Goal: Book appointment/travel/reservation

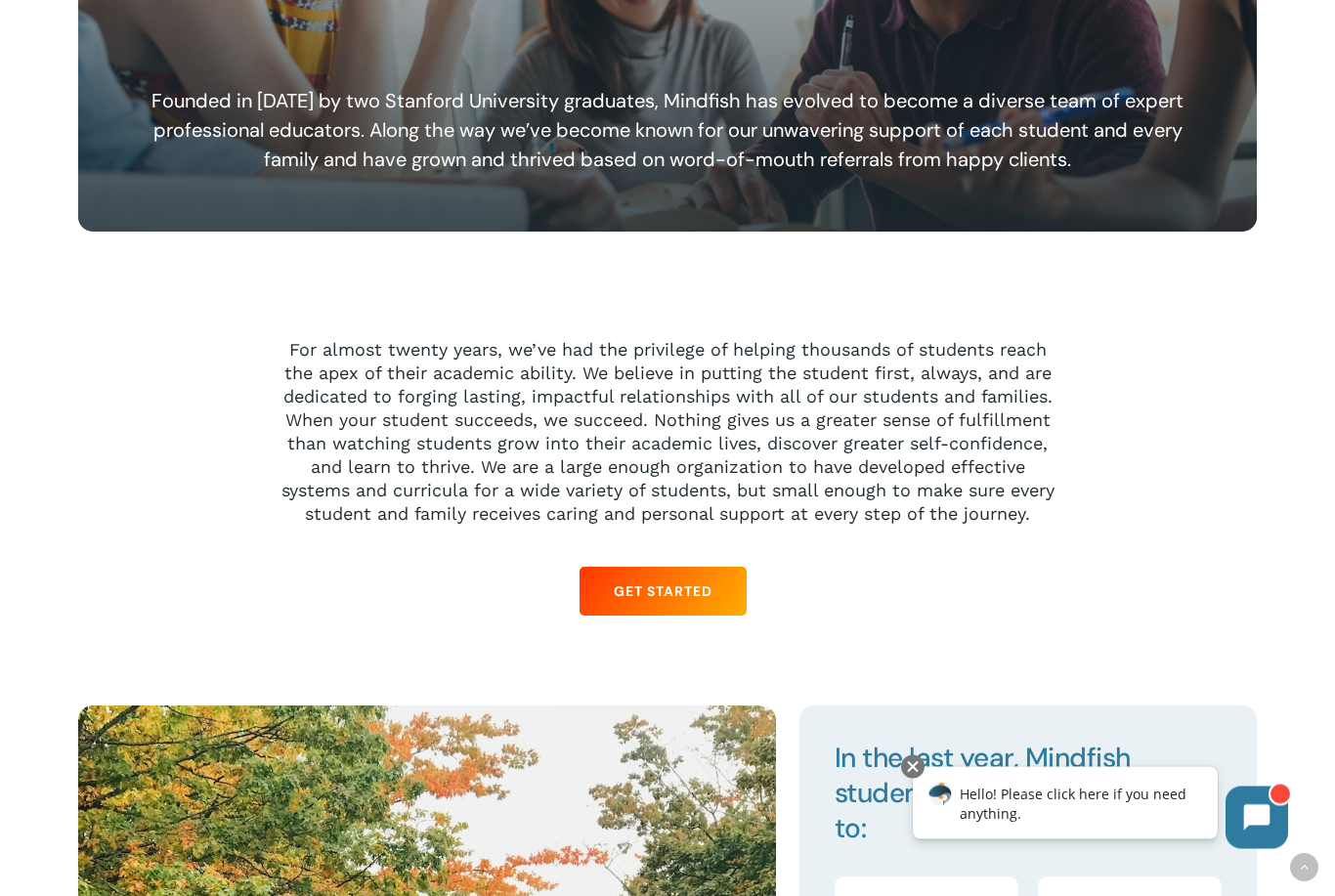
scroll to position [1604, 0]
click at [1261, 827] on icon at bounding box center [1256, 815] width 27 height 27
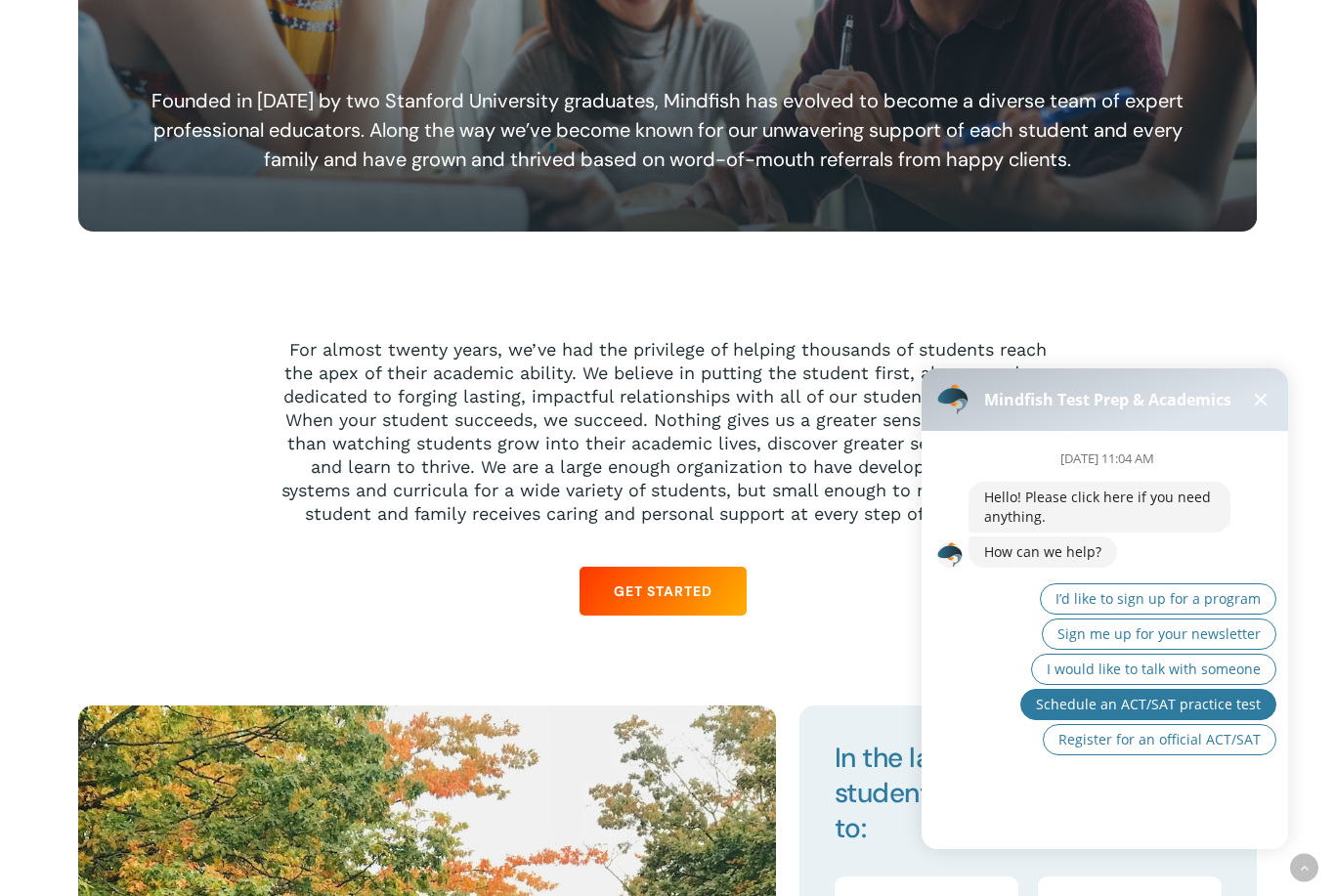
click at [1253, 709] on span "Schedule an ACT/SAT practice test" at bounding box center [1149, 704] width 225 height 19
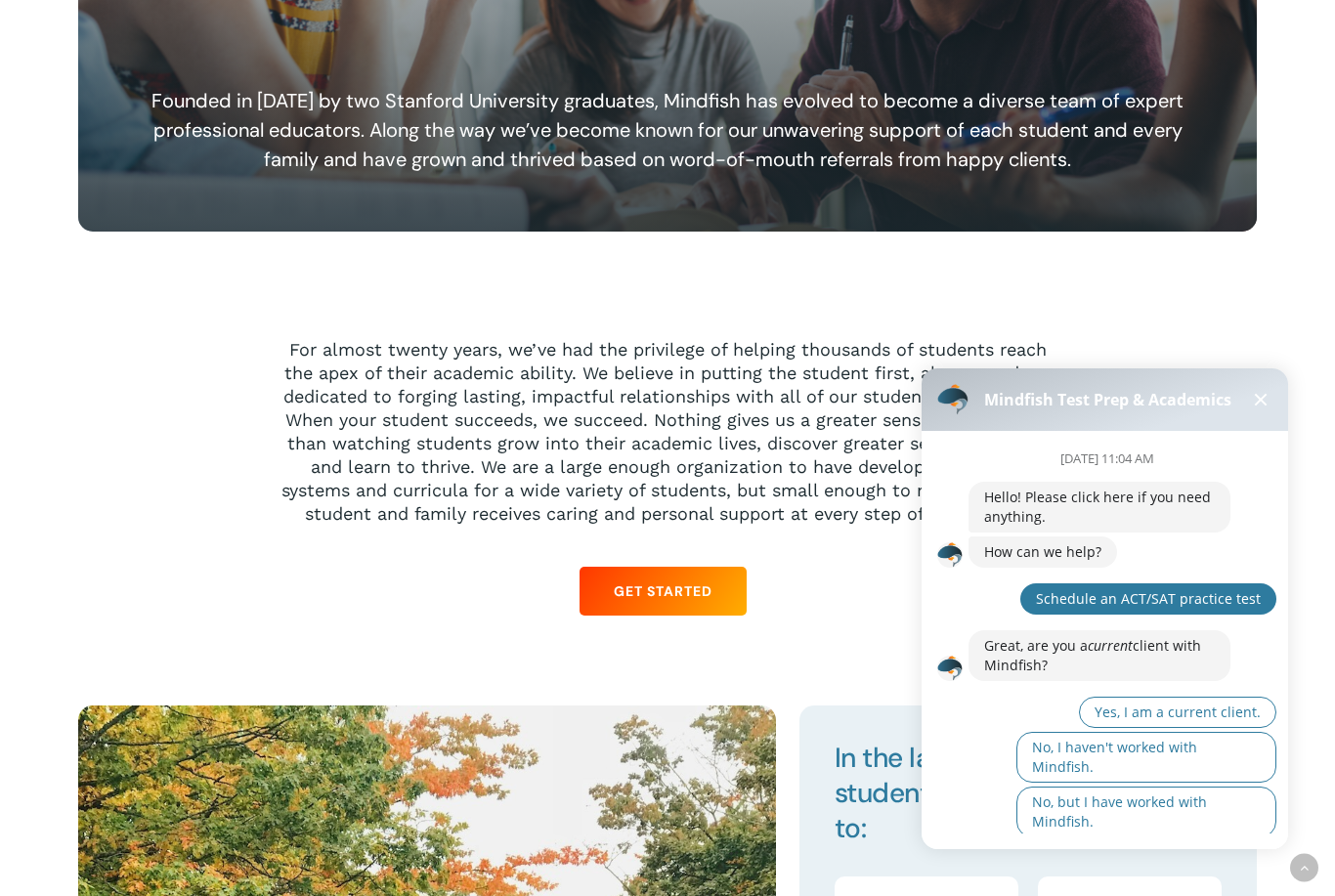
scroll to position [19, 0]
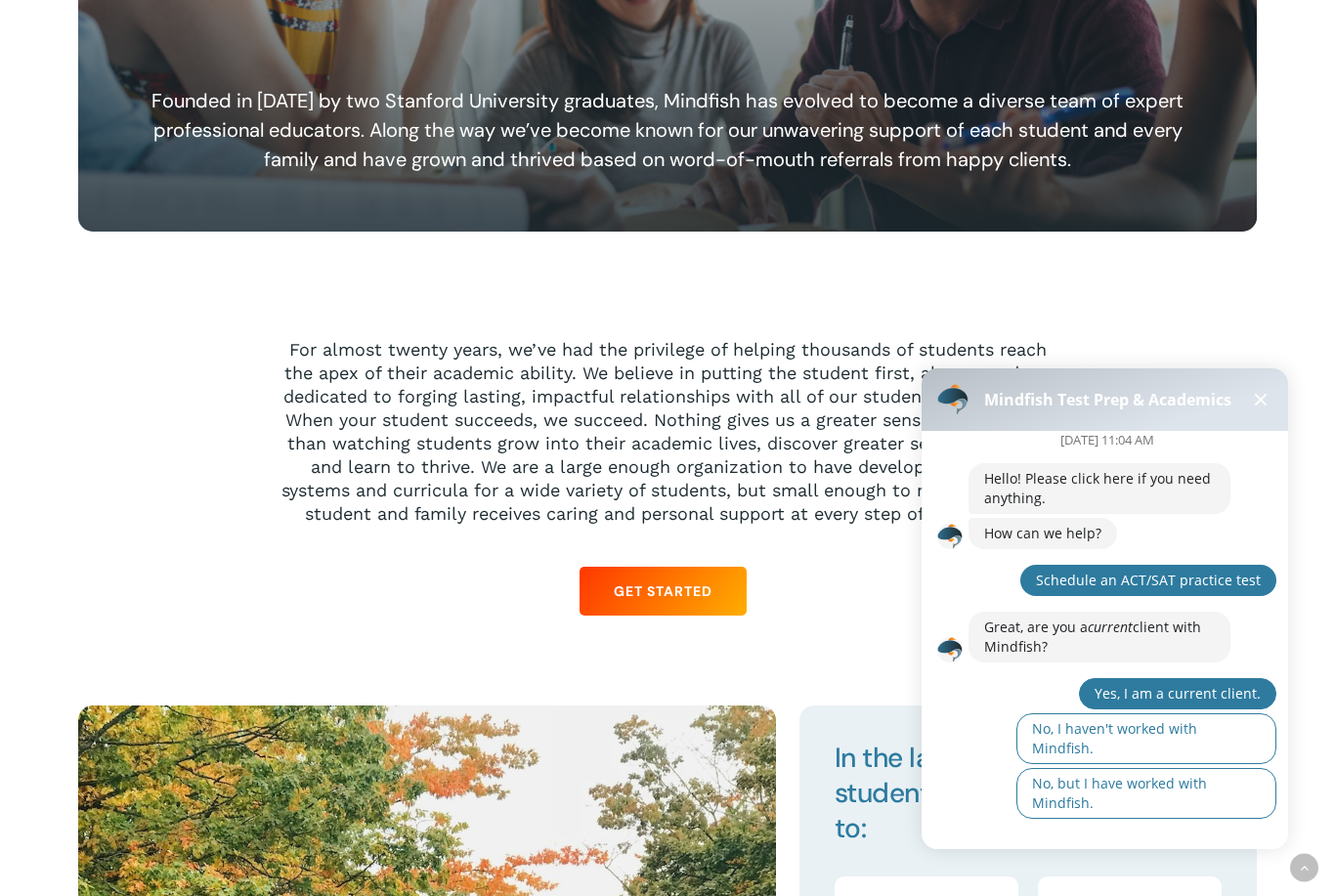
click at [1244, 699] on span "Yes, I am a current client." at bounding box center [1177, 693] width 166 height 19
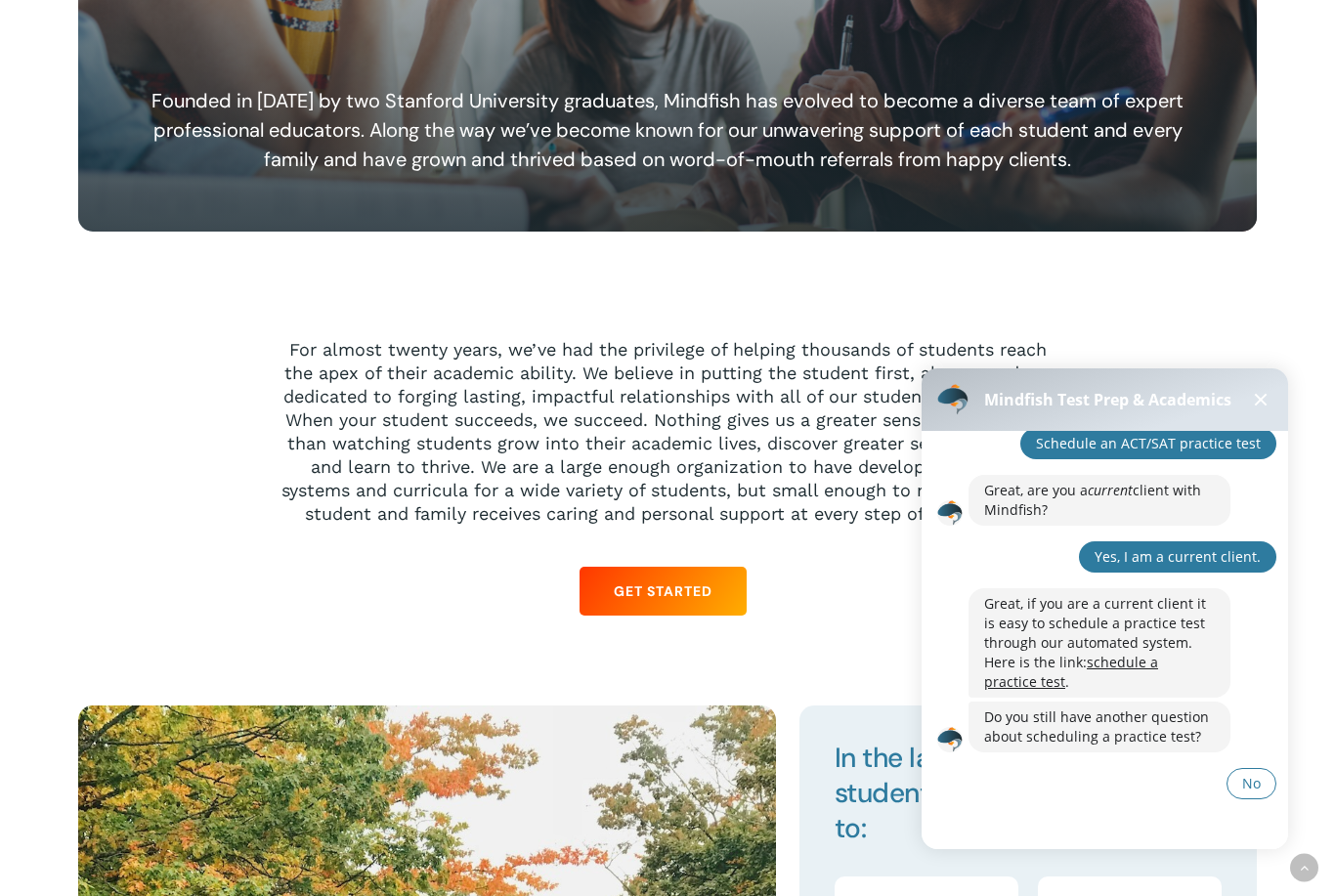
scroll to position [155, 0]
click at [1158, 659] on link "schedule a practice test" at bounding box center [1071, 672] width 174 height 38
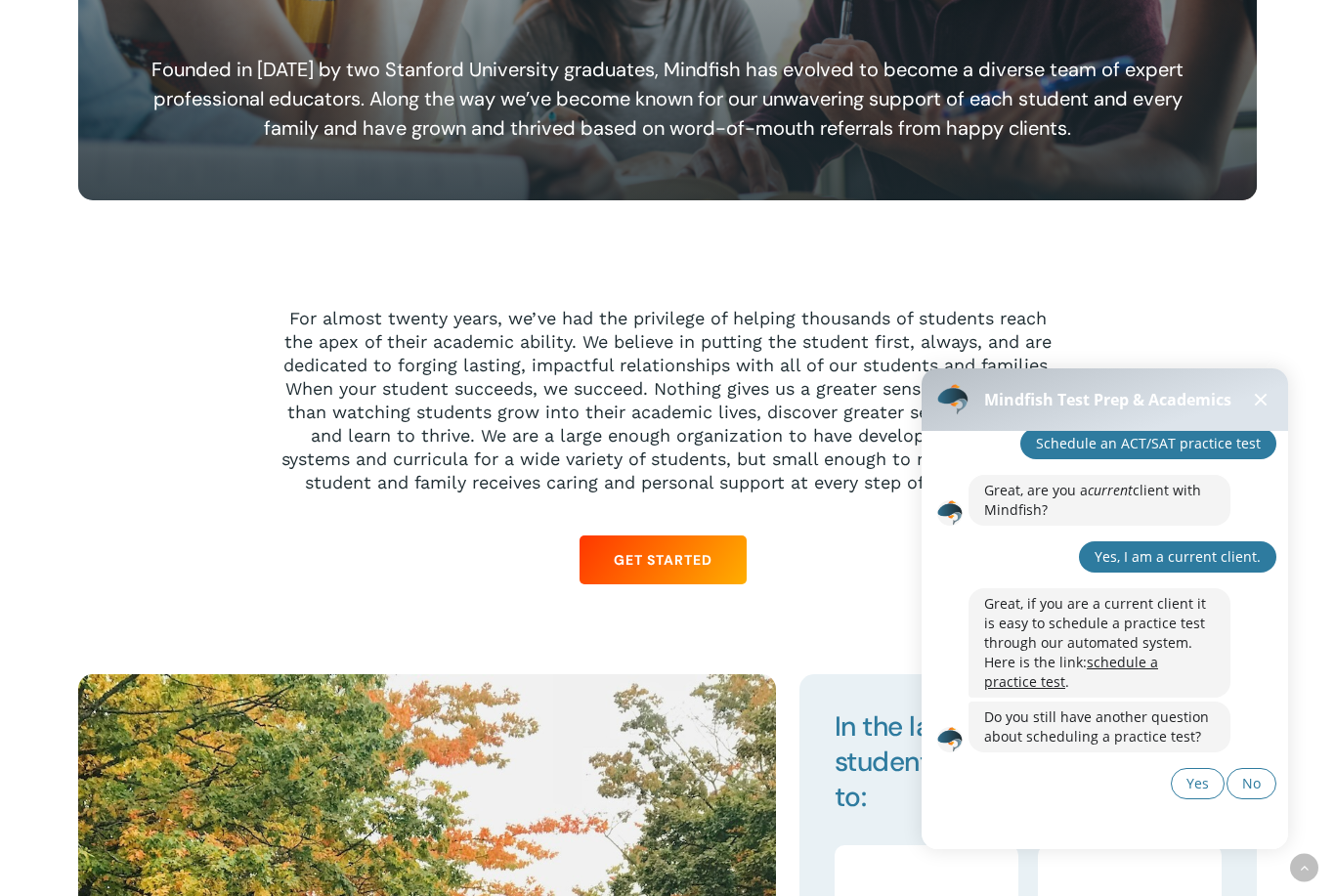
scroll to position [976, 0]
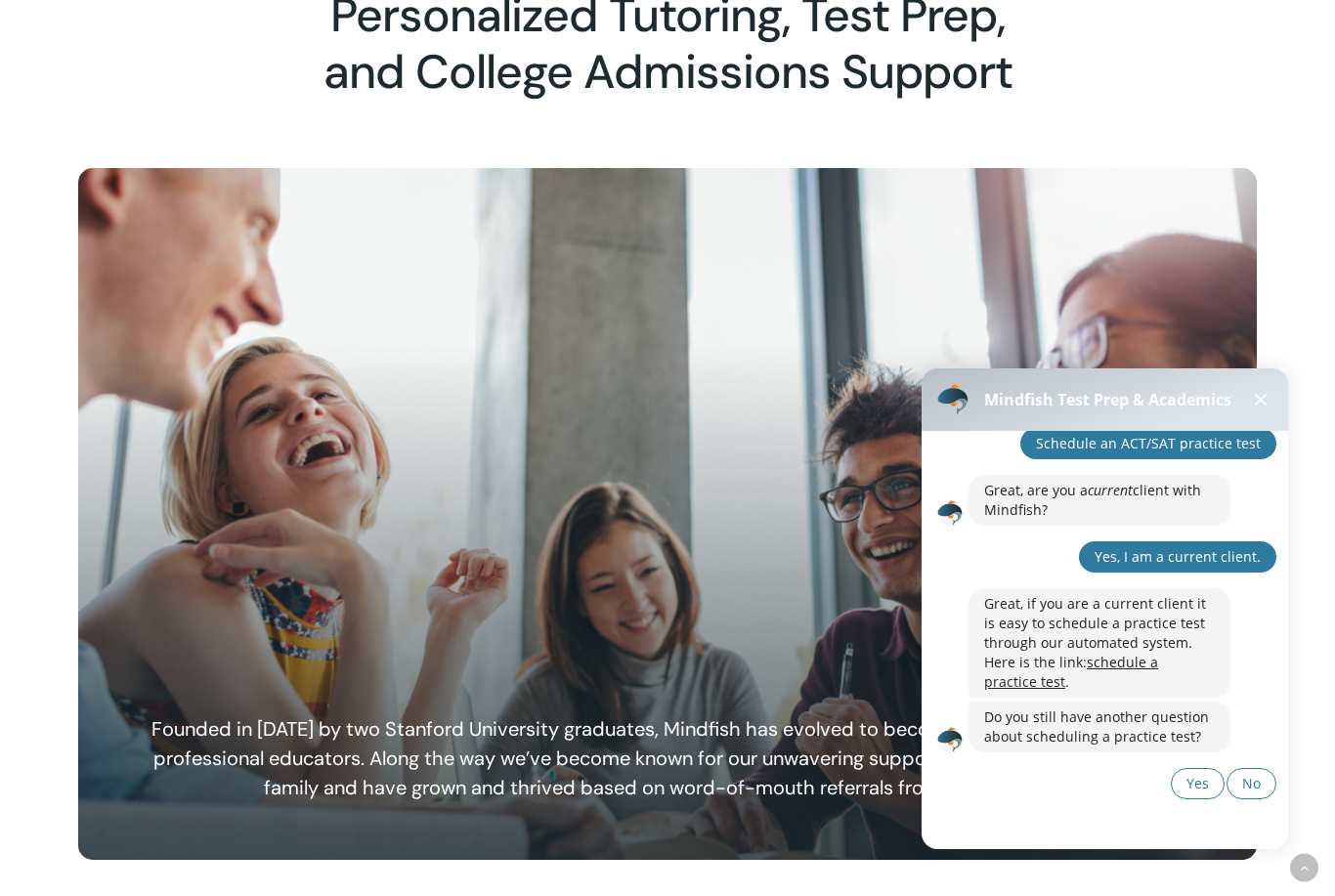
click at [1254, 405] on button at bounding box center [1261, 400] width 24 height 24
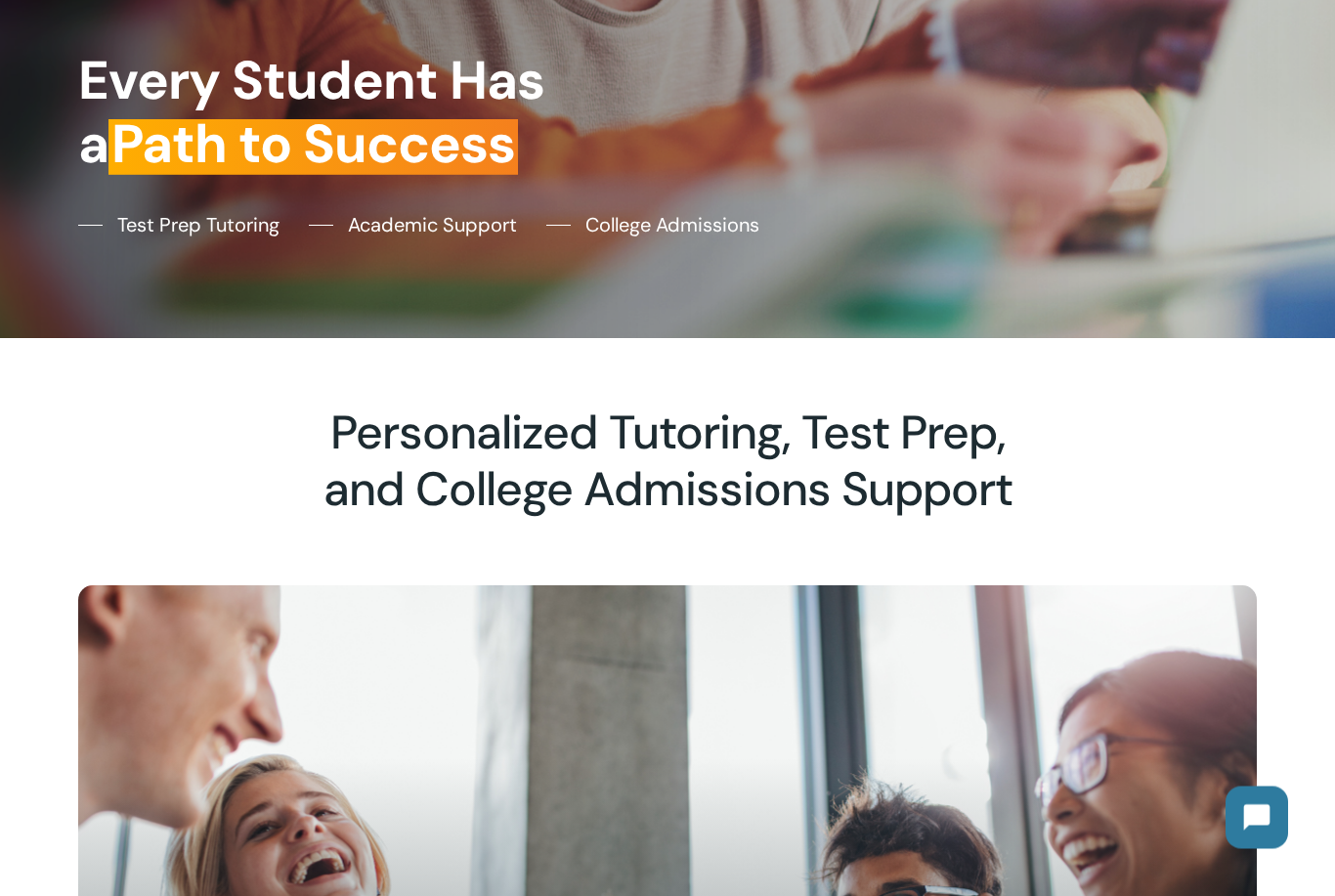
scroll to position [0, 0]
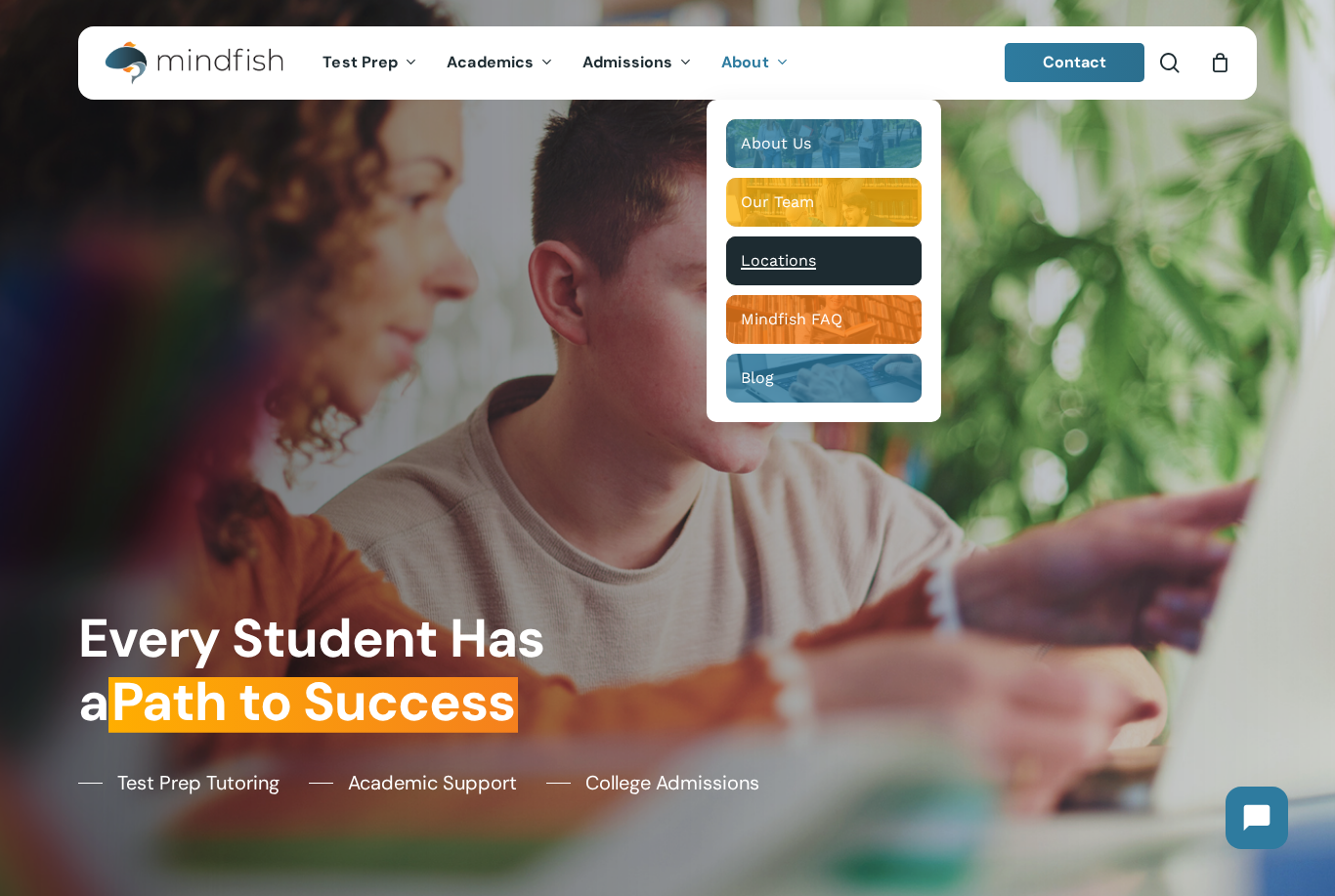
click at [851, 266] on div "Locations" at bounding box center [823, 261] width 166 height 20
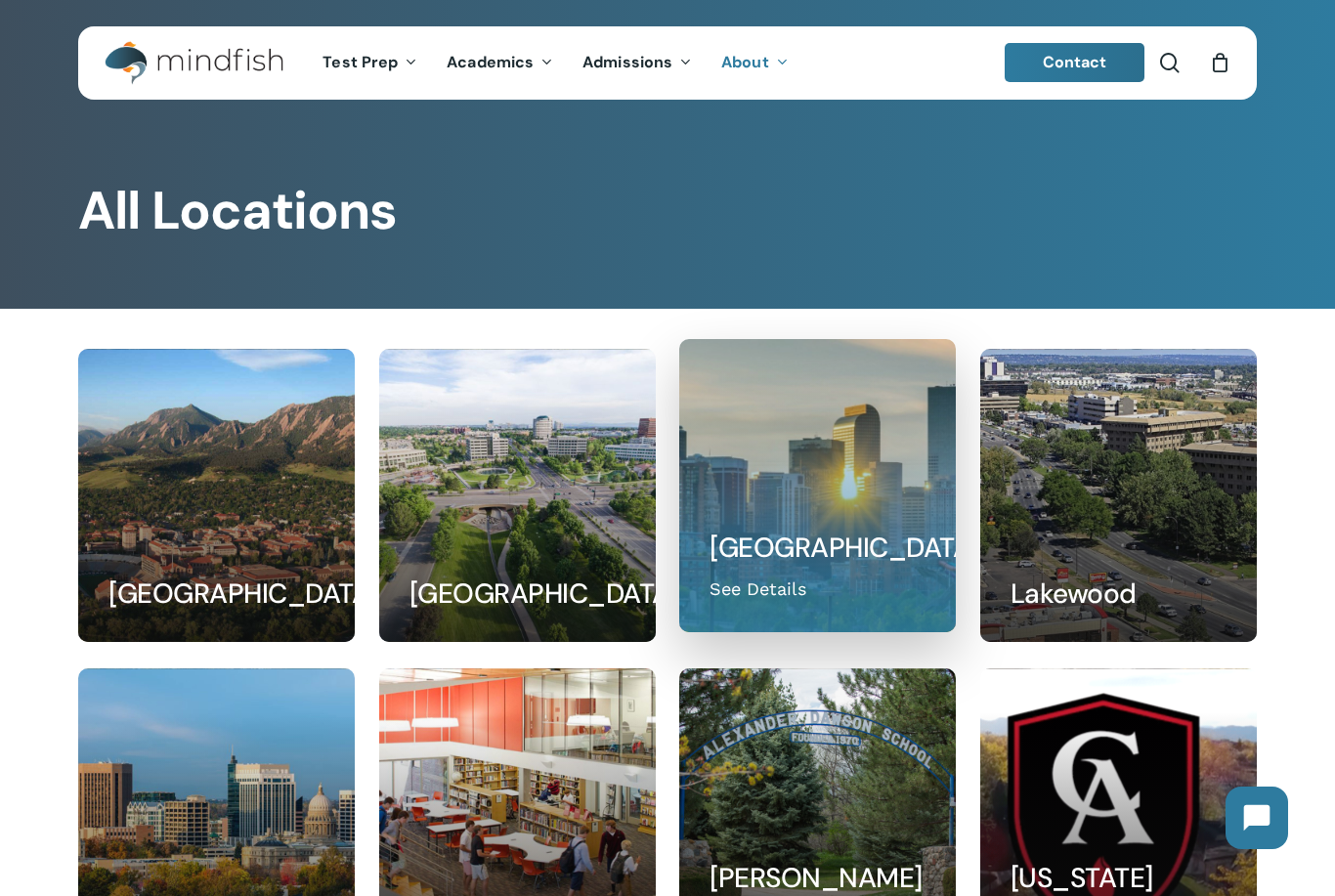
click at [824, 519] on link at bounding box center [817, 486] width 275 height 292
click at [775, 585] on link at bounding box center [817, 486] width 275 height 292
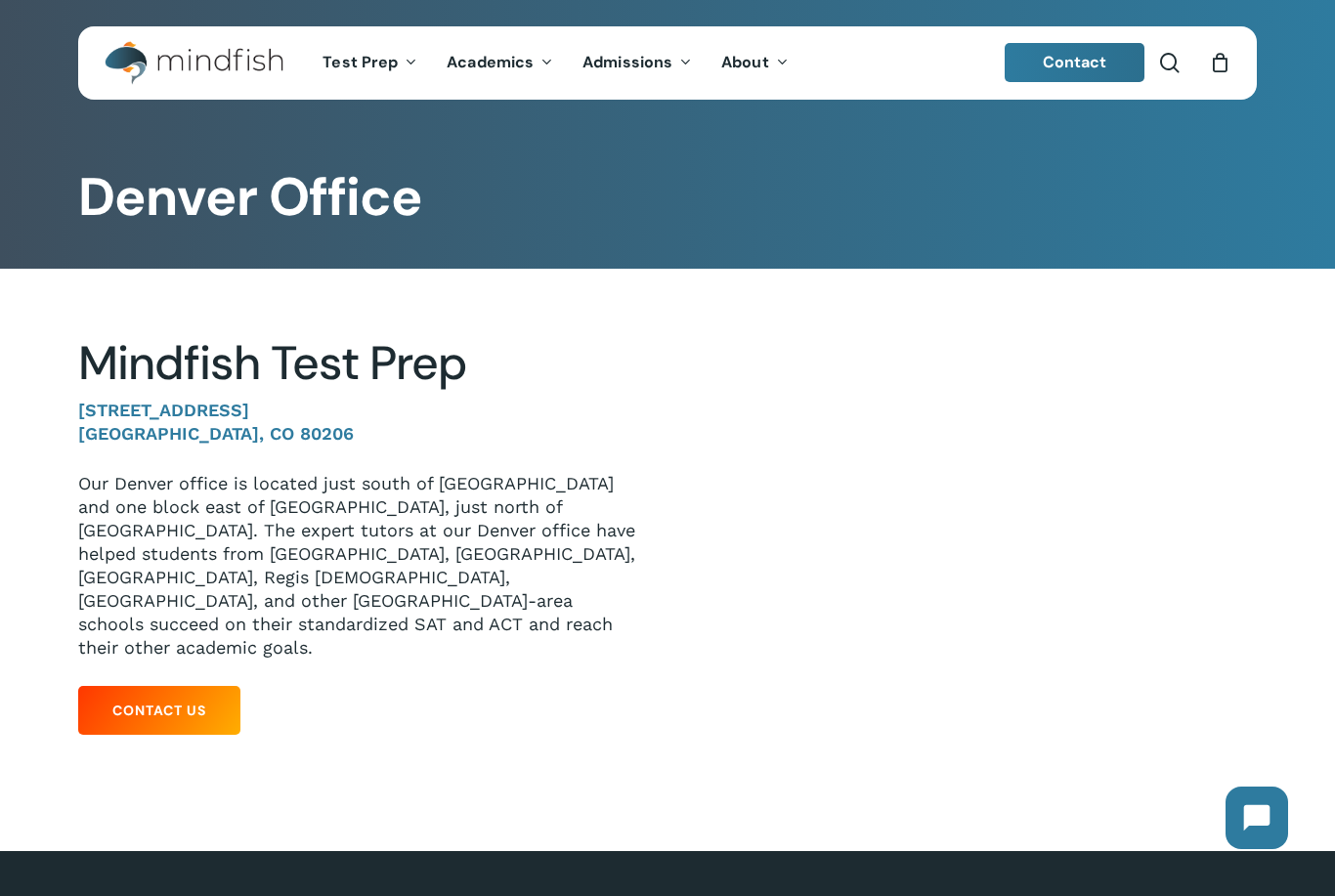
click at [1095, 53] on span "Contact" at bounding box center [1074, 62] width 65 height 21
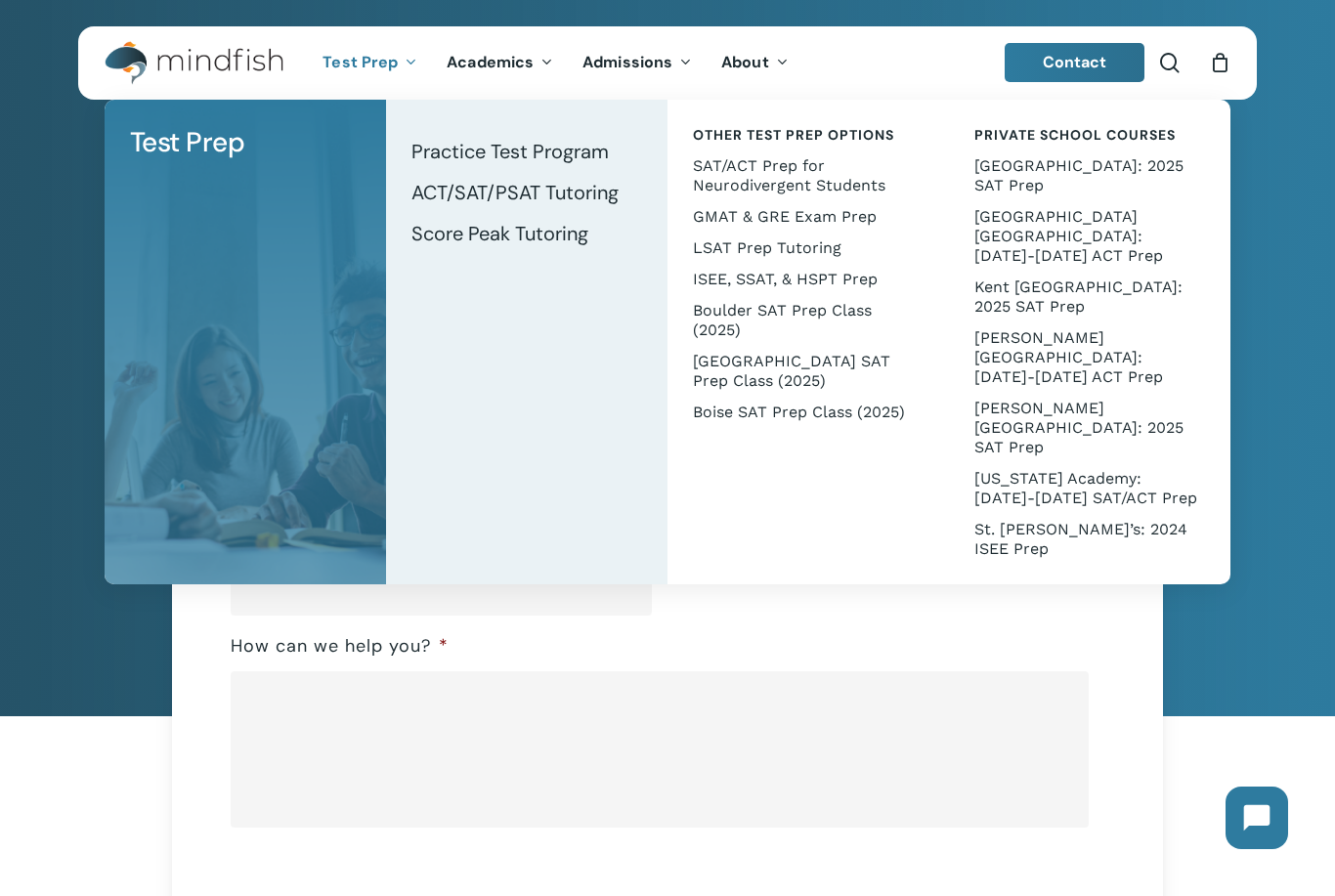
click at [399, 59] on link "Test Prep" at bounding box center [369, 63] width 124 height 17
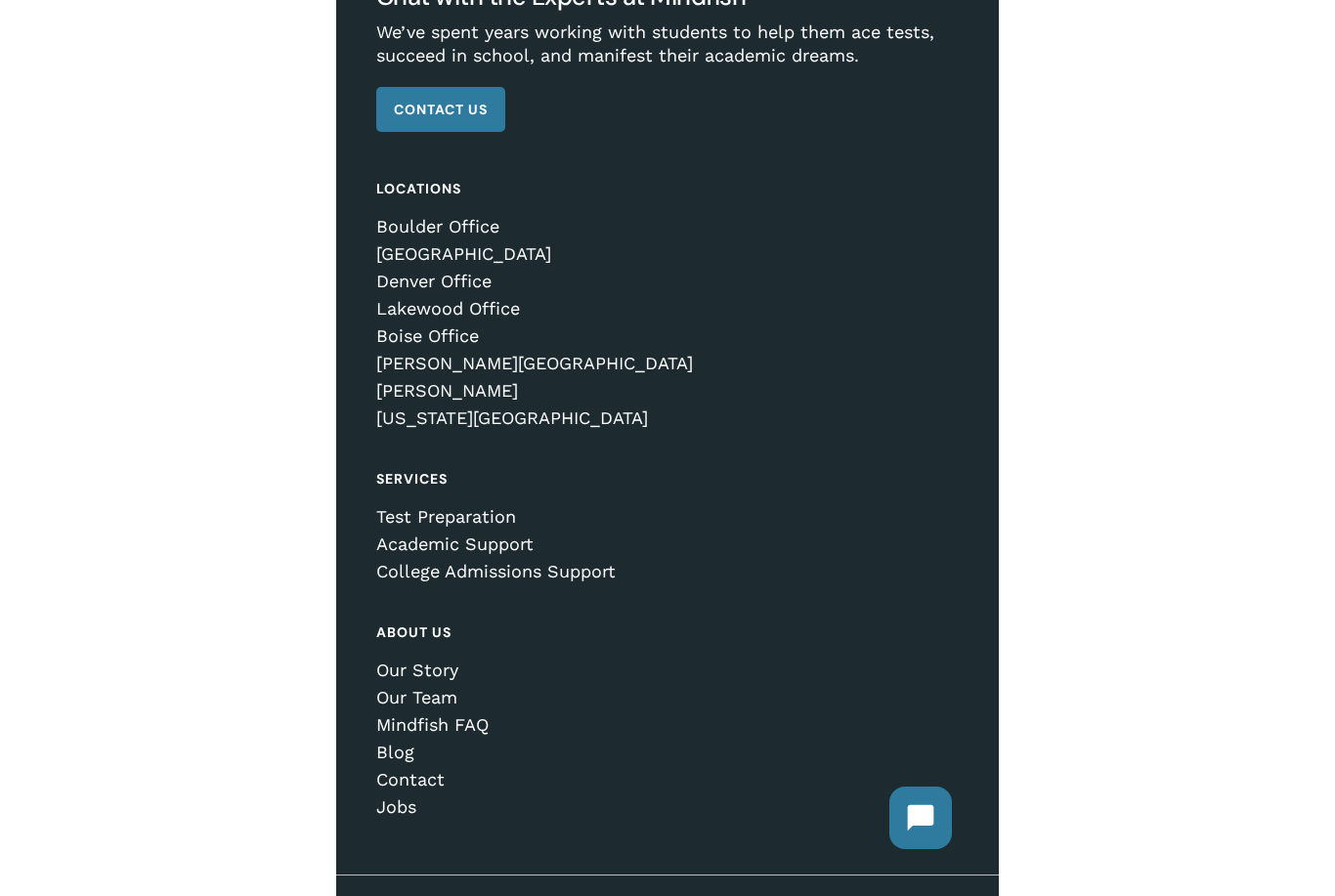
scroll to position [1628, 0]
